Goal: Check status: Check status

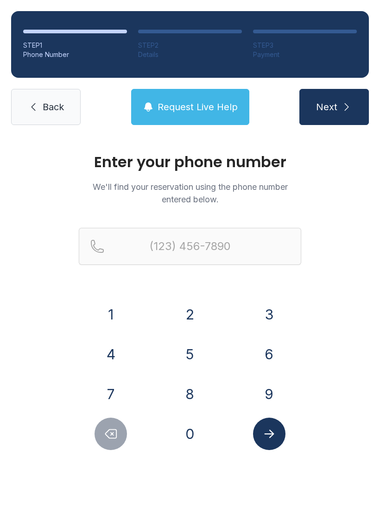
click at [126, 391] on button "7" at bounding box center [111, 394] width 32 height 32
click at [194, 438] on button "0" at bounding box center [190, 434] width 32 height 32
click at [121, 347] on button "4" at bounding box center [111, 354] width 32 height 32
click at [189, 403] on button "8" at bounding box center [190, 394] width 32 height 32
click at [195, 433] on button "0" at bounding box center [190, 434] width 32 height 32
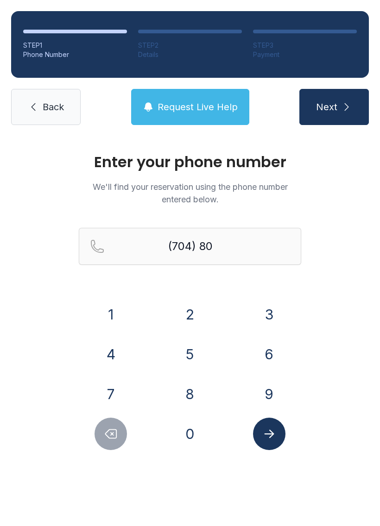
click at [273, 357] on button "6" at bounding box center [269, 354] width 32 height 32
click at [198, 346] on button "5" at bounding box center [190, 354] width 32 height 32
click at [115, 350] on button "4" at bounding box center [111, 354] width 32 height 32
click at [115, 391] on button "7" at bounding box center [111, 394] width 32 height 32
click at [186, 398] on button "8" at bounding box center [190, 394] width 32 height 32
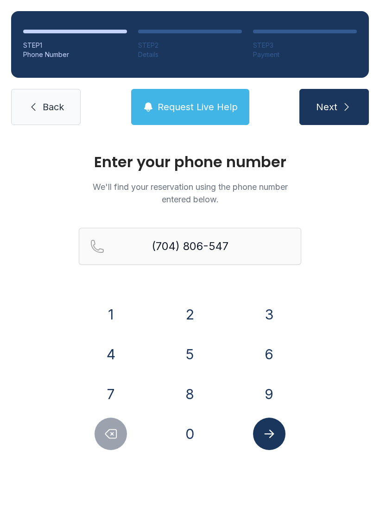
type input "[PHONE_NUMBER]"
click at [277, 437] on button "Submit lookup form" at bounding box center [269, 434] width 32 height 32
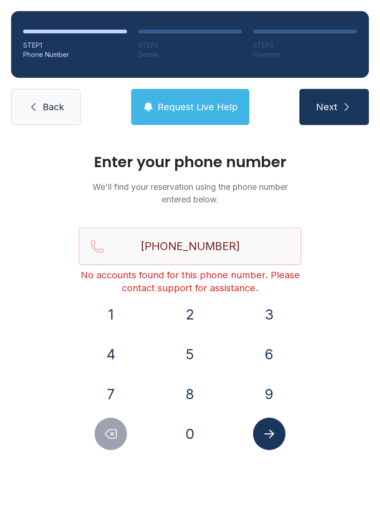
click at [210, 103] on span "Request Live Help" at bounding box center [198, 107] width 80 height 13
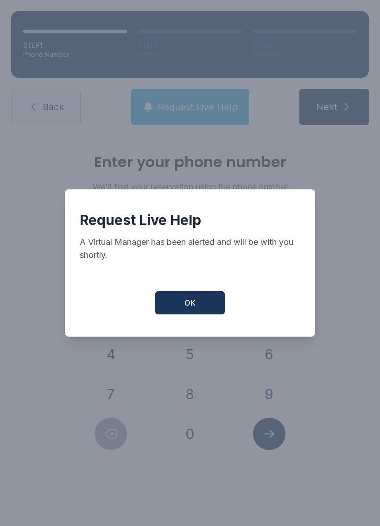
click at [198, 315] on button "OK" at bounding box center [189, 302] width 69 height 23
